Goal: Task Accomplishment & Management: Use online tool/utility

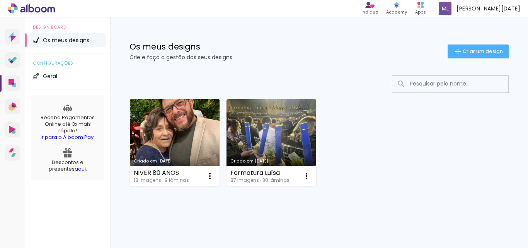
click at [168, 133] on link "Criado em [DATE]" at bounding box center [175, 142] width 90 height 87
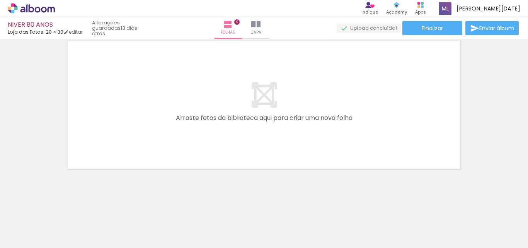
scroll to position [0, 317]
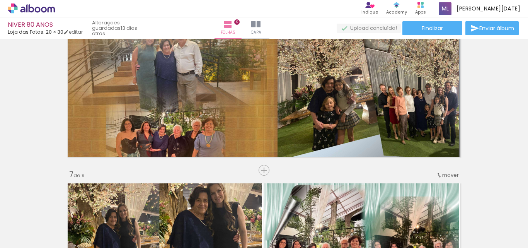
scroll to position [798, 0]
